Goal: Complete application form

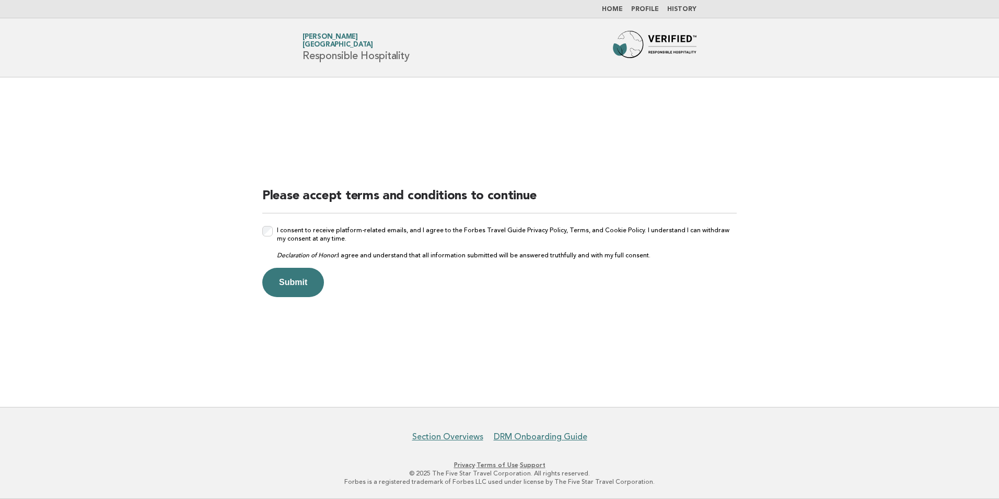
click at [273, 235] on div "I consent to receive platform-related emails, and I agree to the Forbes Travel …" at bounding box center [499, 242] width 475 height 33
click at [293, 275] on button "Submit" at bounding box center [293, 282] width 62 height 29
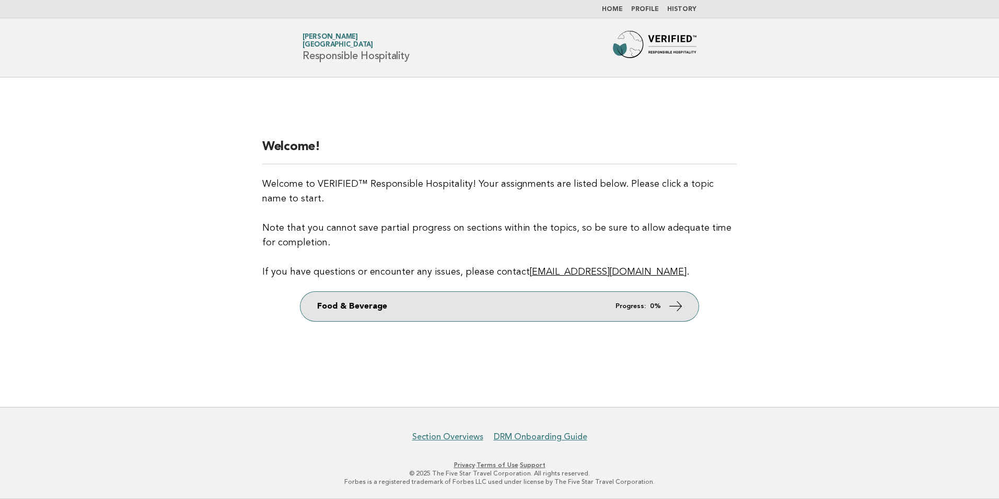
click at [624, 304] on em "Progress:" at bounding box center [631, 306] width 30 height 7
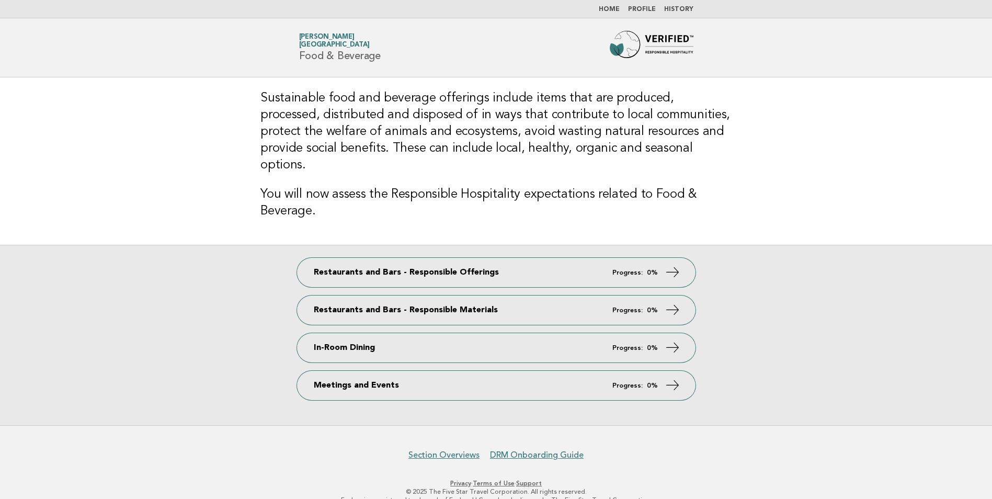
scroll to position [1, 0]
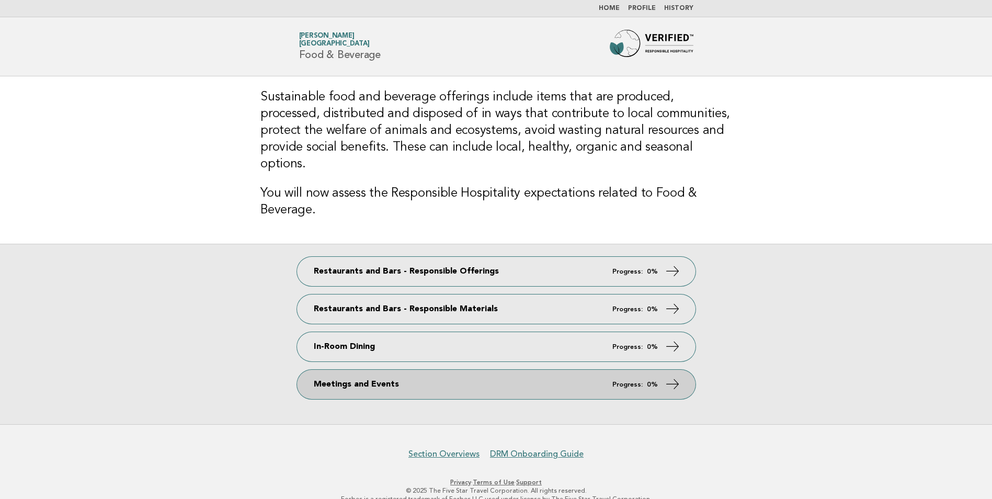
click at [409, 370] on link "Meetings and Events Progress: 0%" at bounding box center [496, 384] width 398 height 29
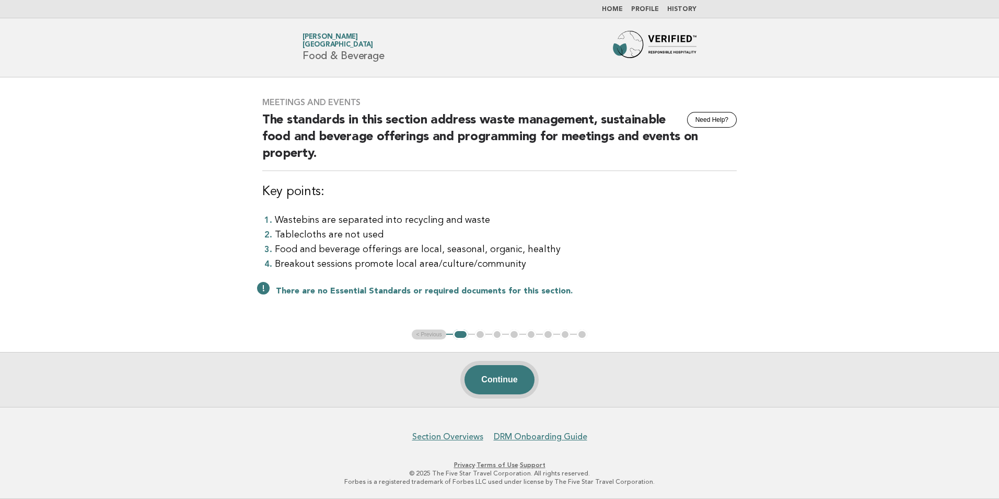
click at [487, 388] on button "Continue" at bounding box center [500, 379] width 70 height 29
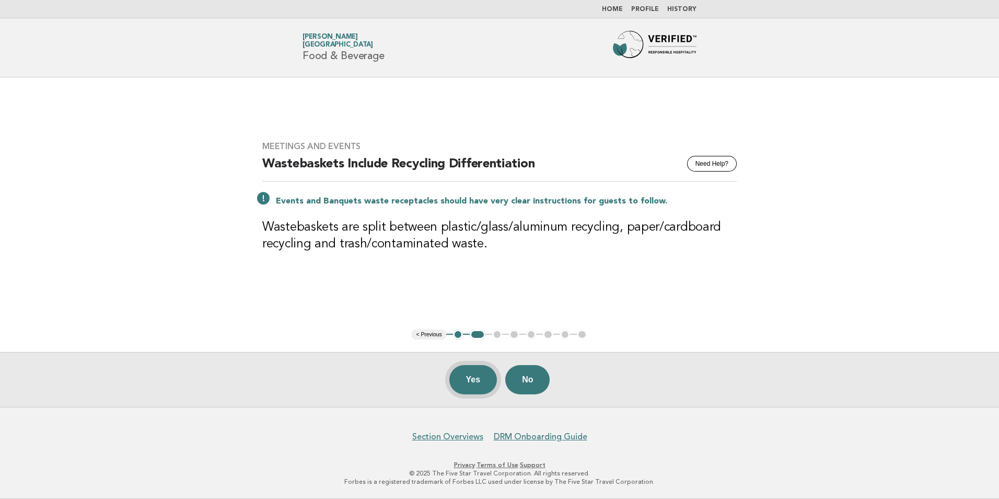
click at [463, 382] on button "Yes" at bounding box center [474, 379] width 48 height 29
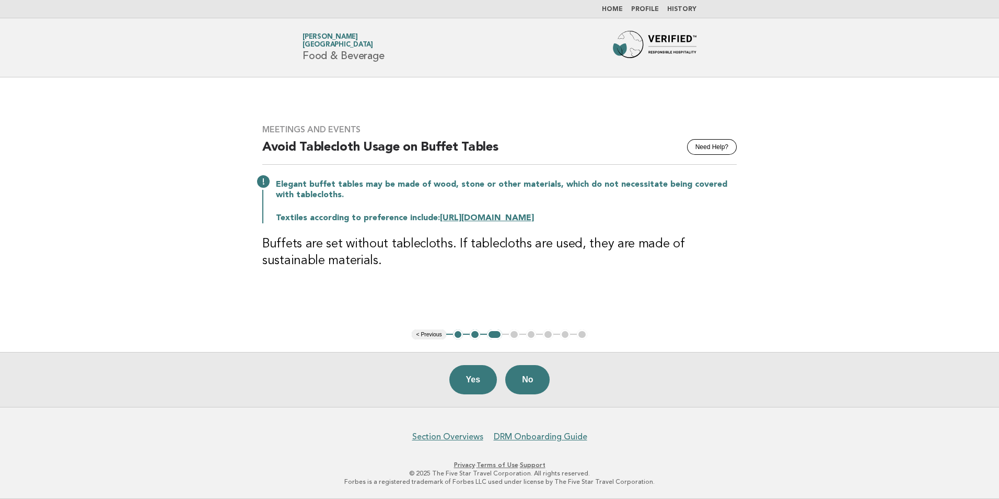
click at [326, 46] on span "[GEOGRAPHIC_DATA]" at bounding box center [338, 45] width 71 height 7
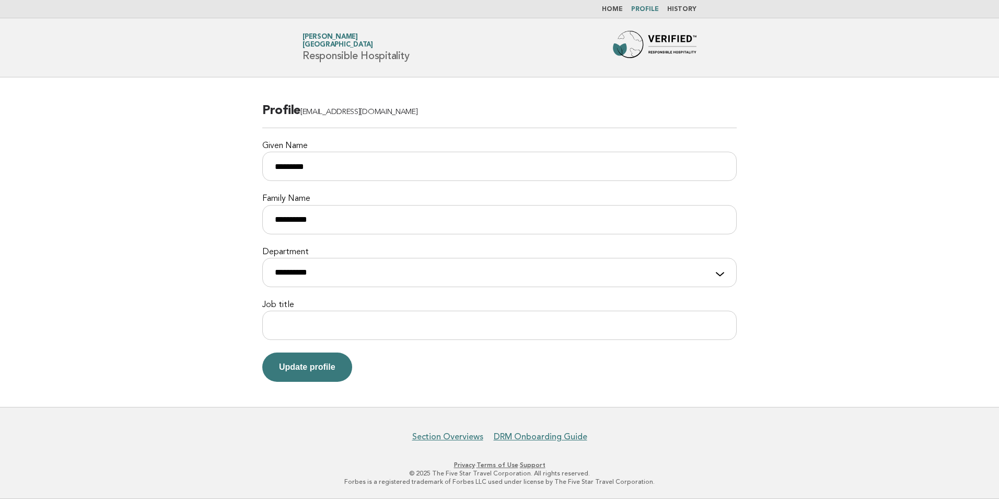
click at [612, 10] on link "Home" at bounding box center [612, 9] width 21 height 6
